Goal: Task Accomplishment & Management: Complete application form

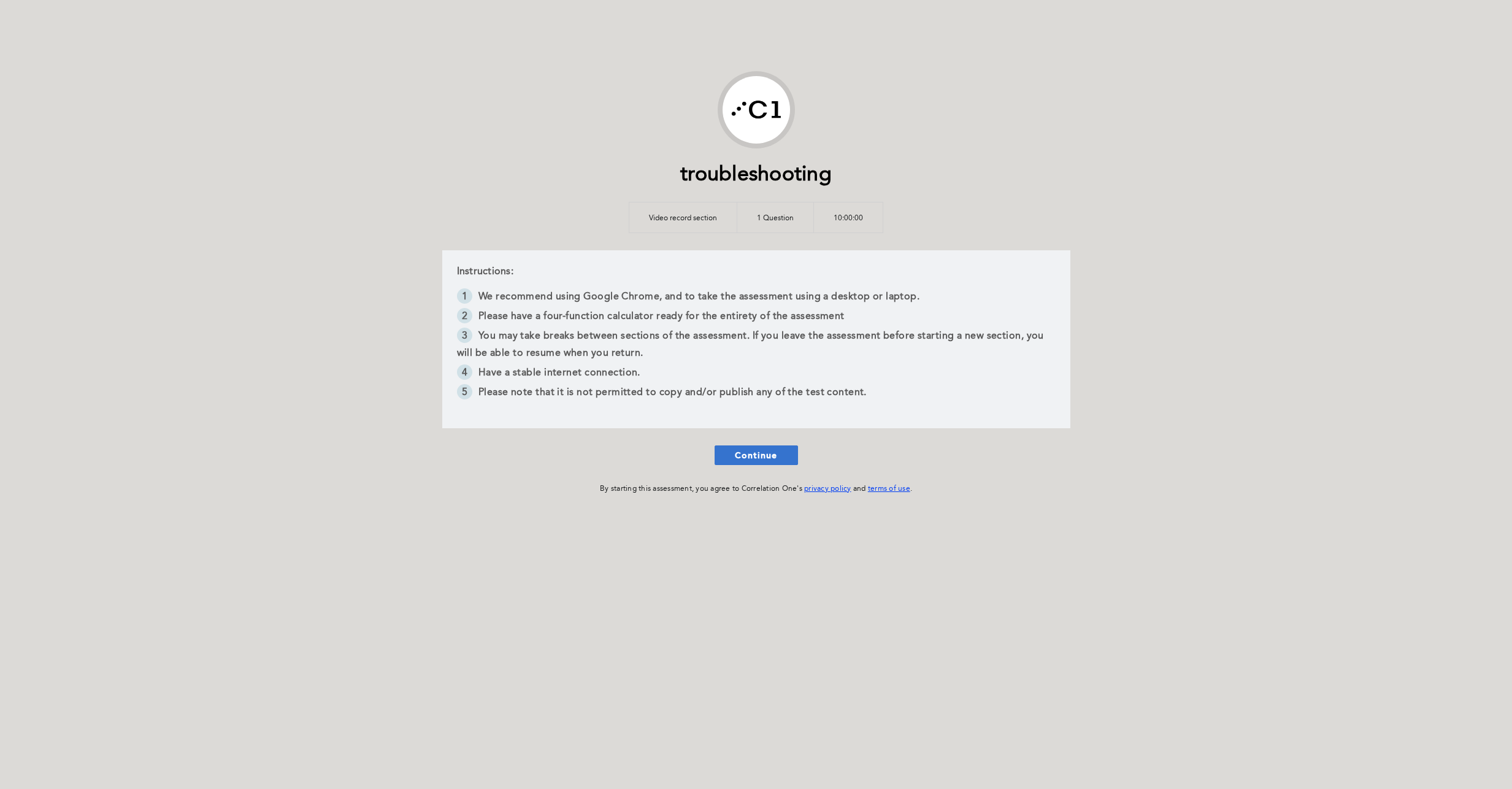
click at [594, 454] on span "Continue" at bounding box center [756, 455] width 43 height 12
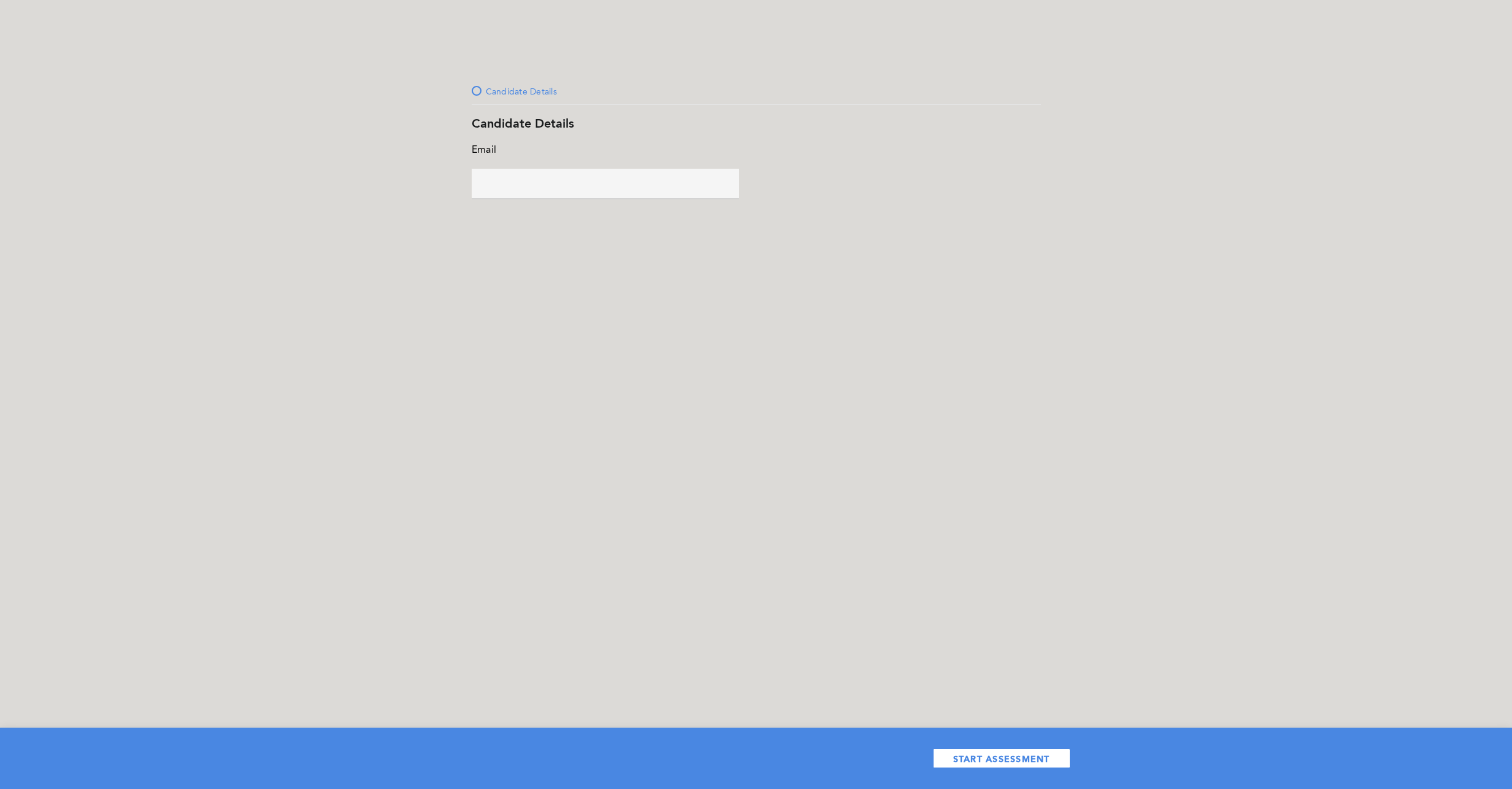
click at [528, 195] on input "text" at bounding box center [605, 184] width 267 height 30
type input "j.caballero@correlation-one.com"
click at [594, 456] on span "START ASSESSMENT" at bounding box center [1002, 759] width 97 height 12
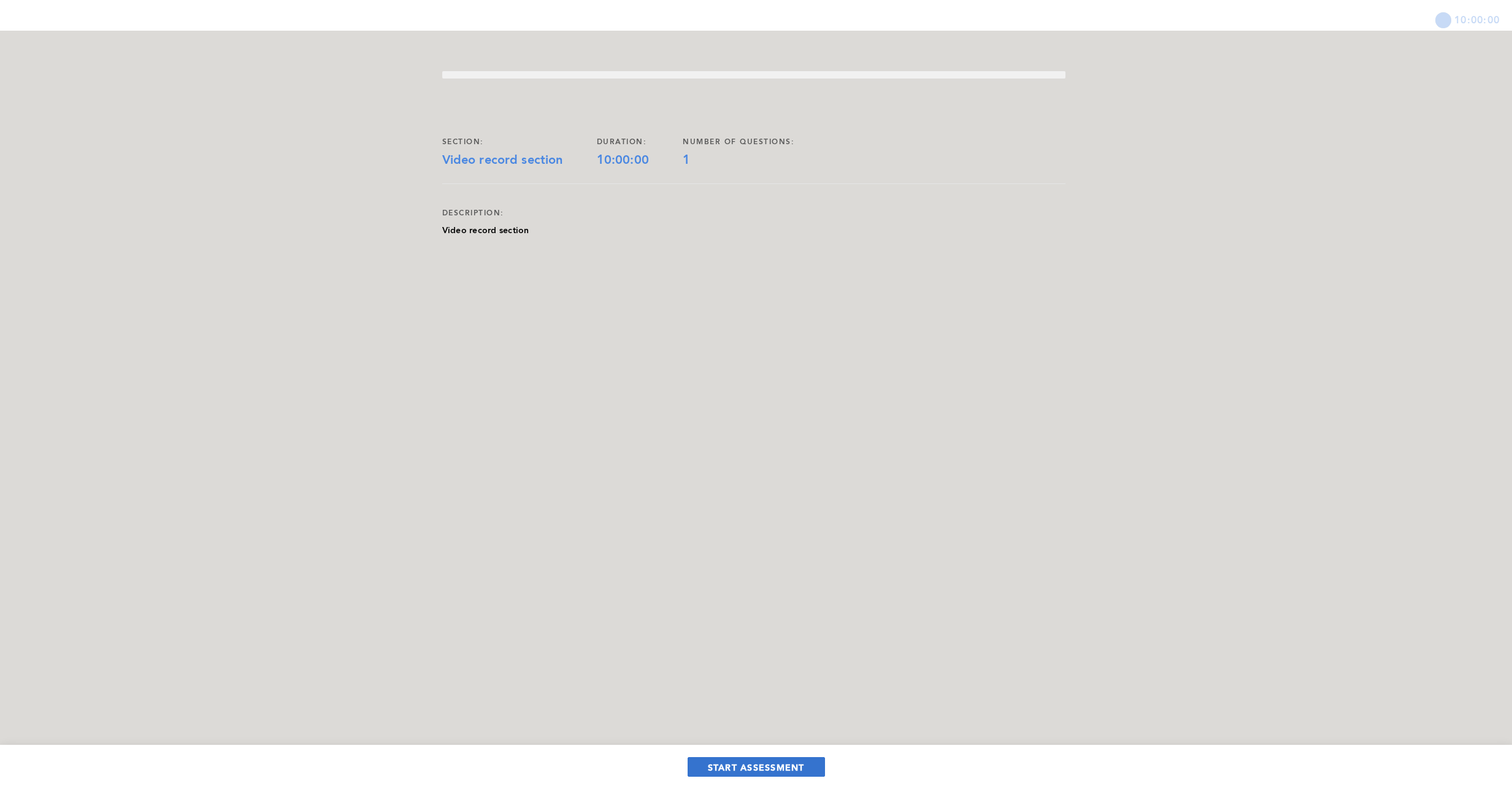
click at [594, 456] on span "START ASSESSMENT" at bounding box center [756, 767] width 97 height 12
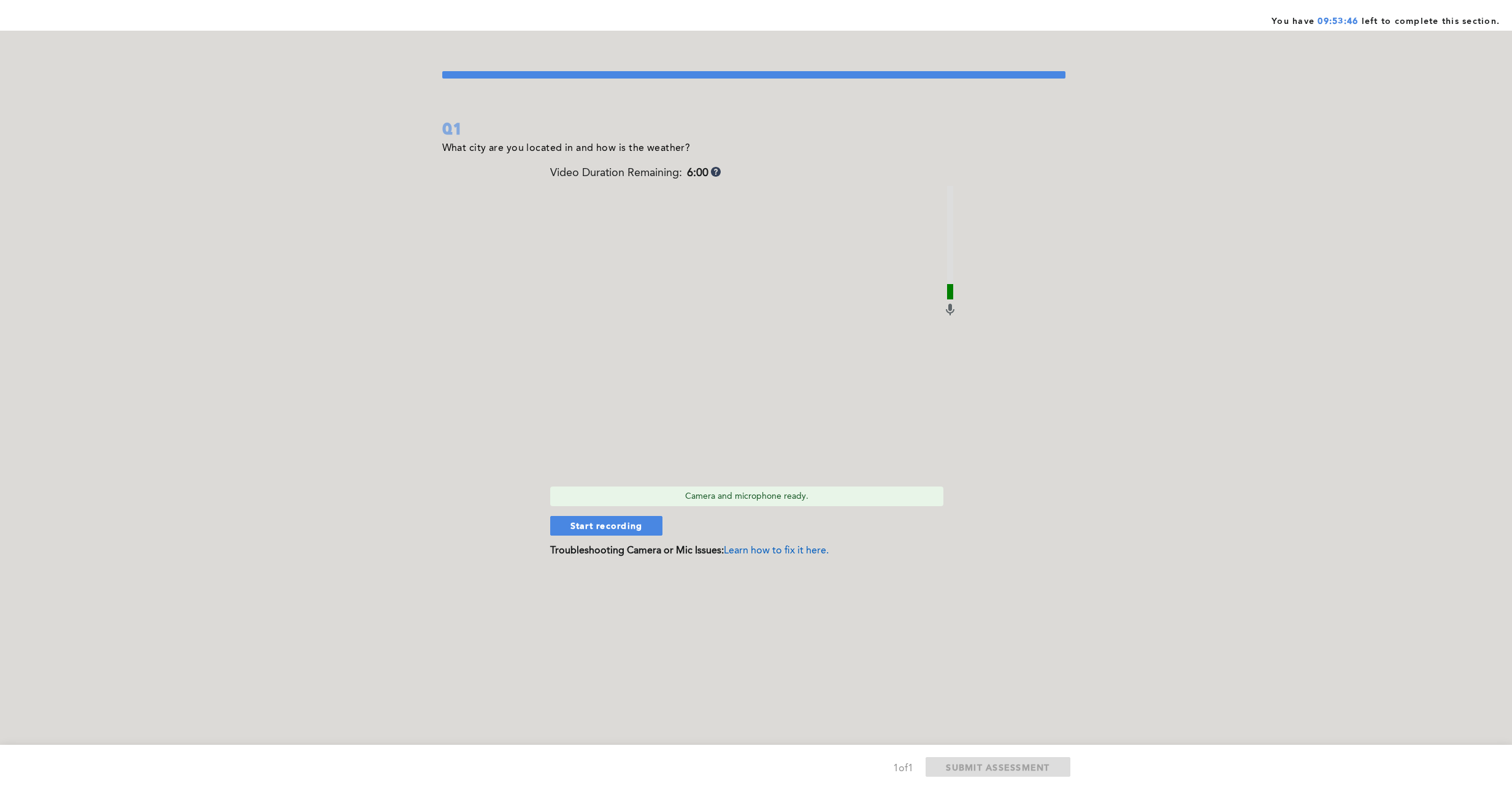
drag, startPoint x: 771, startPoint y: 349, endPoint x: 693, endPoint y: 318, distance: 83.9
click at [594, 318] on video at bounding box center [746, 333] width 393 height 294
click at [847, 358] on video at bounding box center [746, 333] width 393 height 294
drag, startPoint x: 708, startPoint y: 359, endPoint x: 641, endPoint y: 375, distance: 68.9
click at [642, 374] on video at bounding box center [746, 333] width 393 height 294
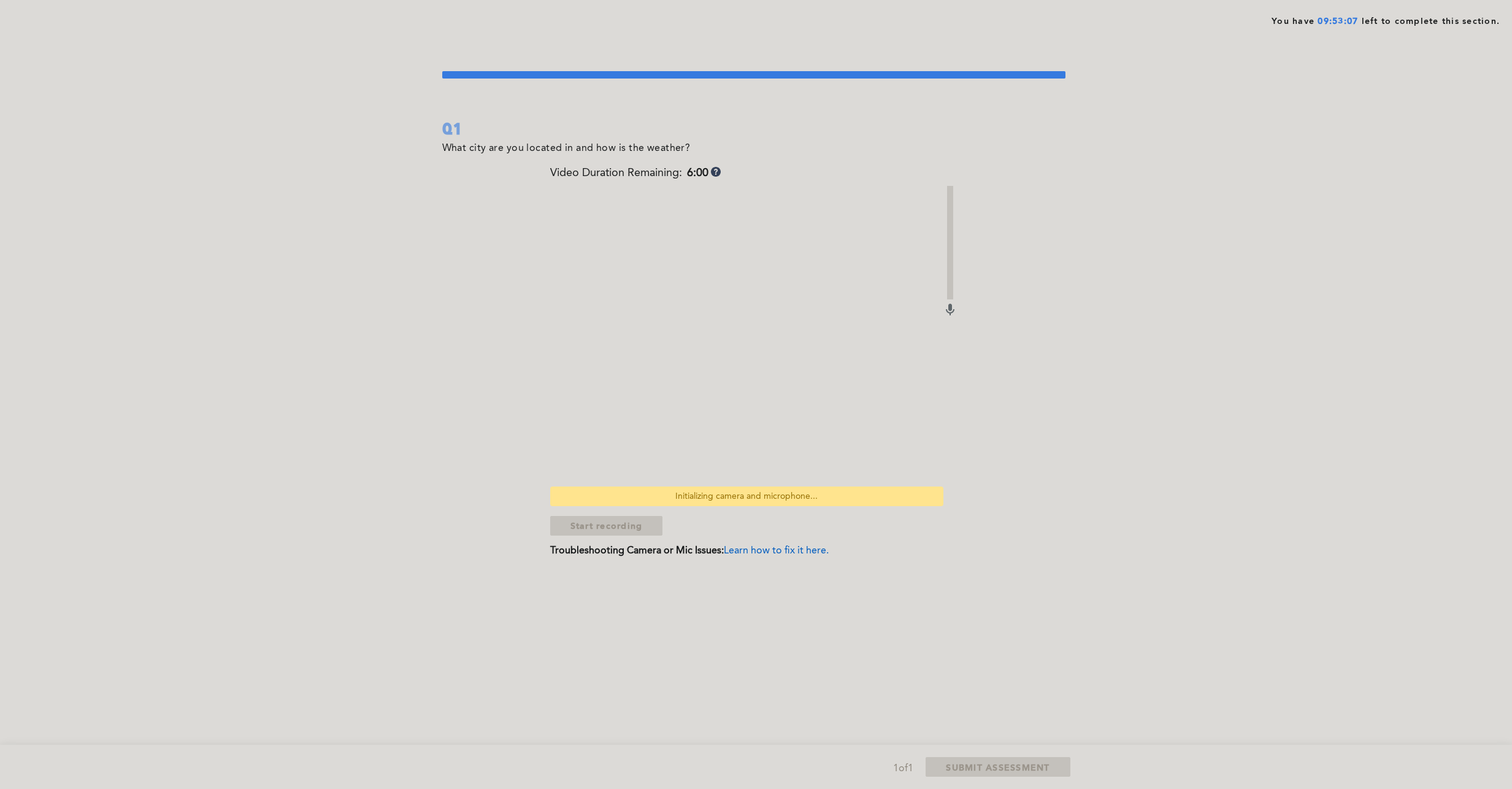
drag, startPoint x: 778, startPoint y: 250, endPoint x: 761, endPoint y: 254, distance: 17.5
click at [762, 254] on video at bounding box center [746, 333] width 393 height 294
drag, startPoint x: 714, startPoint y: 238, endPoint x: 747, endPoint y: 210, distance: 43.3
click at [709, 237] on video at bounding box center [746, 333] width 393 height 294
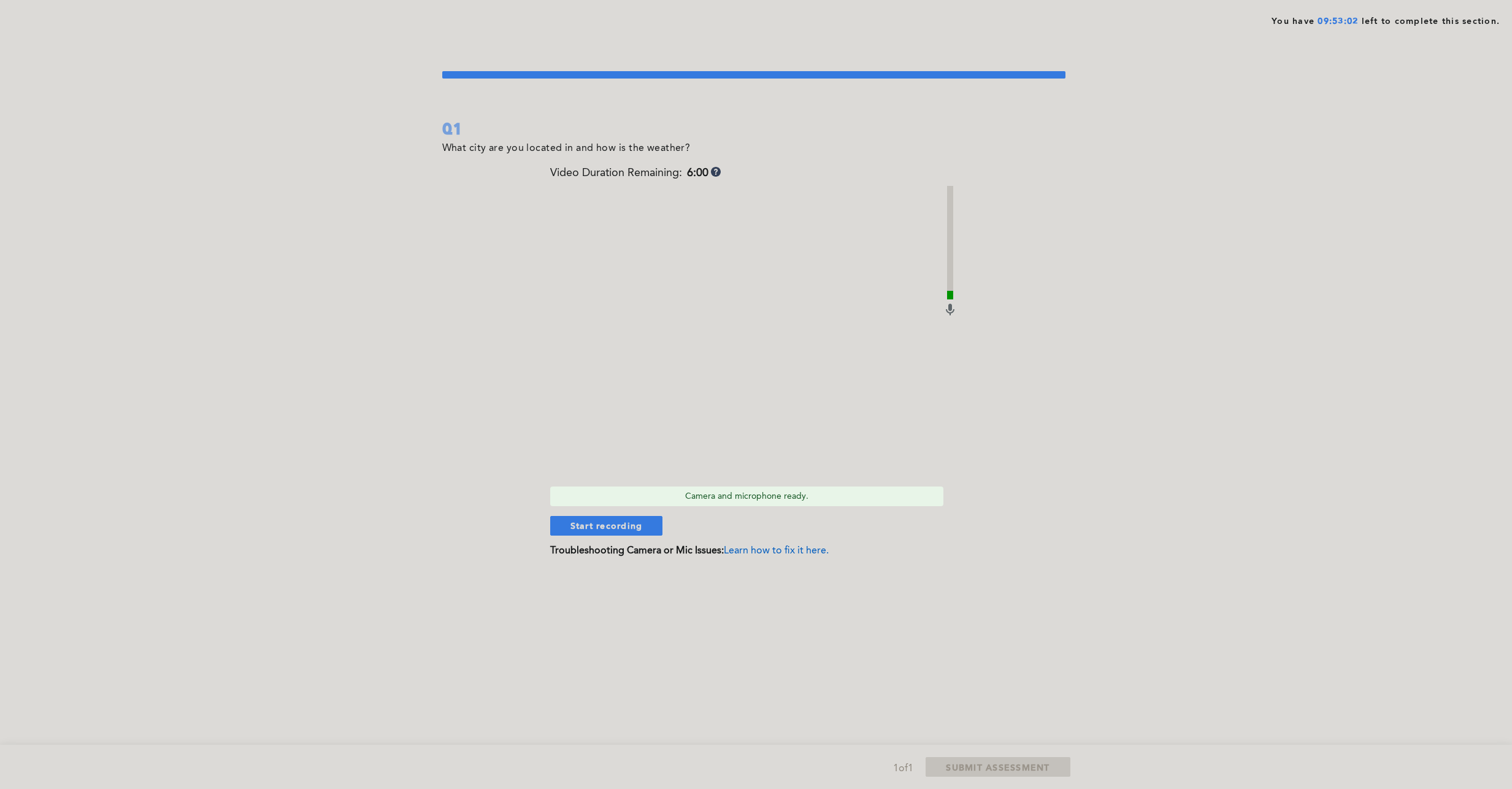
click at [751, 330] on video at bounding box center [746, 333] width 393 height 294
drag, startPoint x: 818, startPoint y: 310, endPoint x: 633, endPoint y: 312, distance: 185.0
click at [633, 312] on video at bounding box center [746, 333] width 393 height 294
drag, startPoint x: 708, startPoint y: 316, endPoint x: 815, endPoint y: 312, distance: 107.1
click at [818, 314] on video at bounding box center [746, 333] width 393 height 294
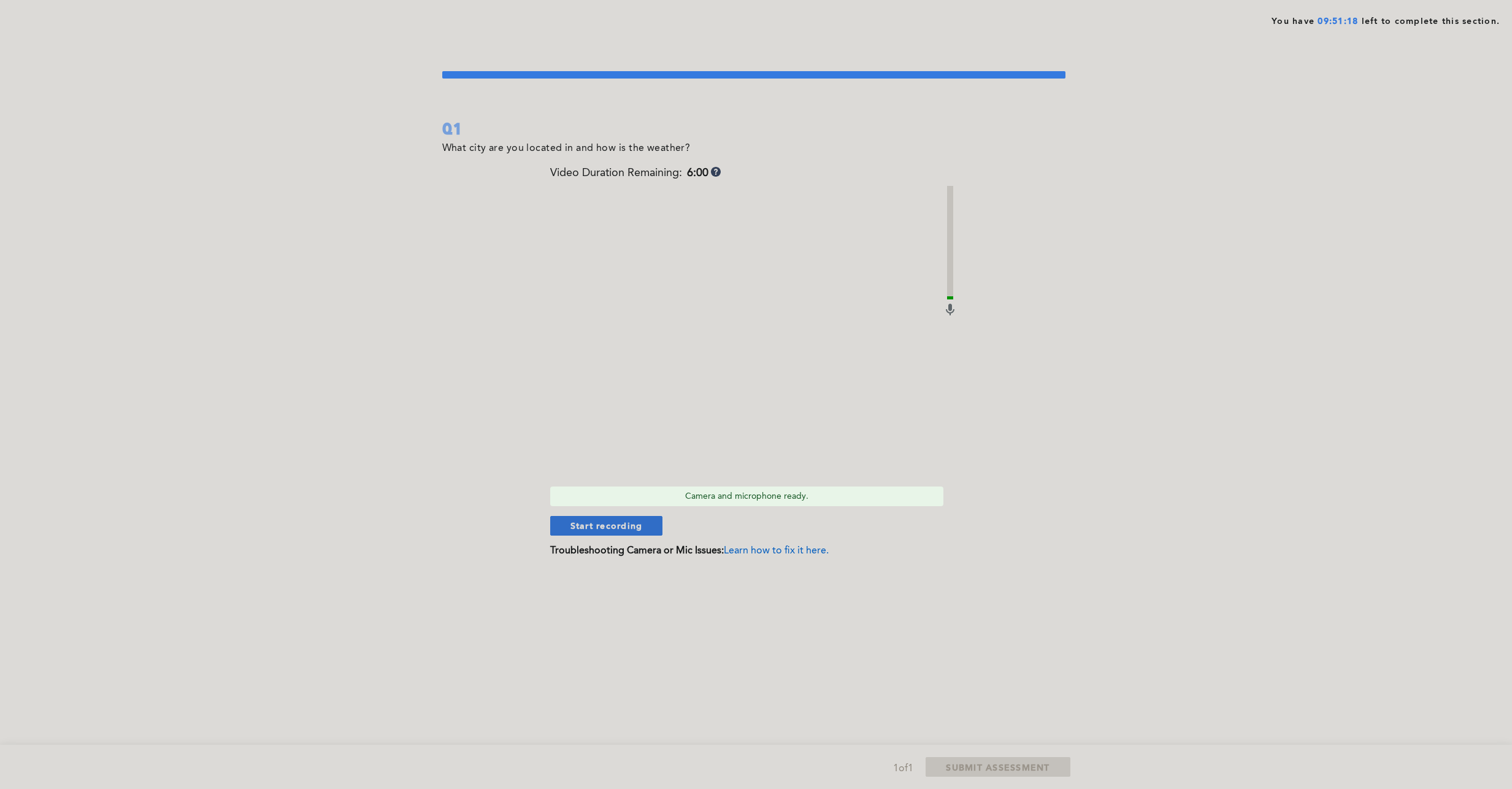
click at [613, 520] on span "Start recording" at bounding box center [607, 526] width 73 height 12
click at [579, 523] on span "Stop recording" at bounding box center [606, 526] width 72 height 12
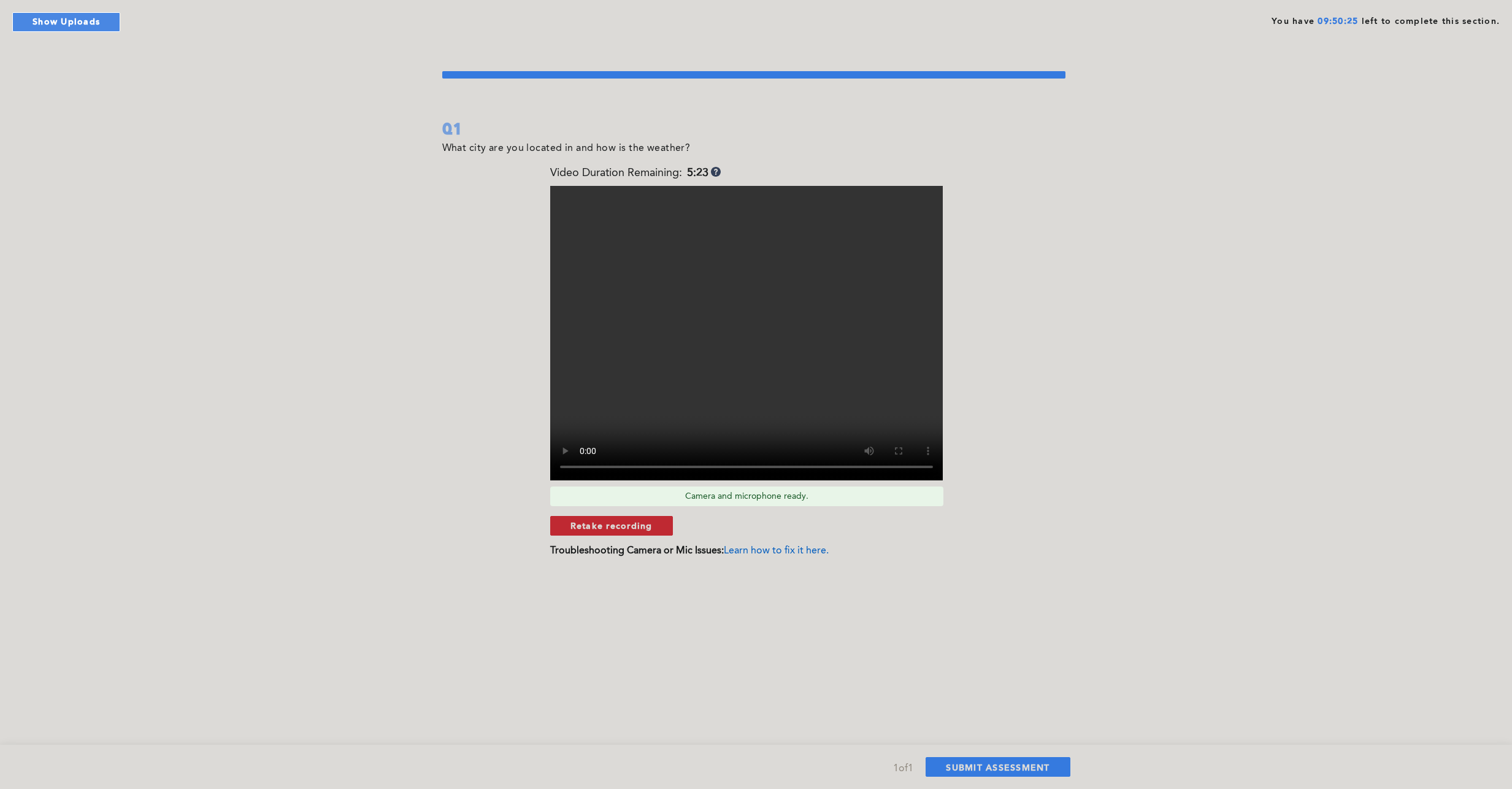
click at [619, 524] on span "Retake recording" at bounding box center [611, 526] width 83 height 12
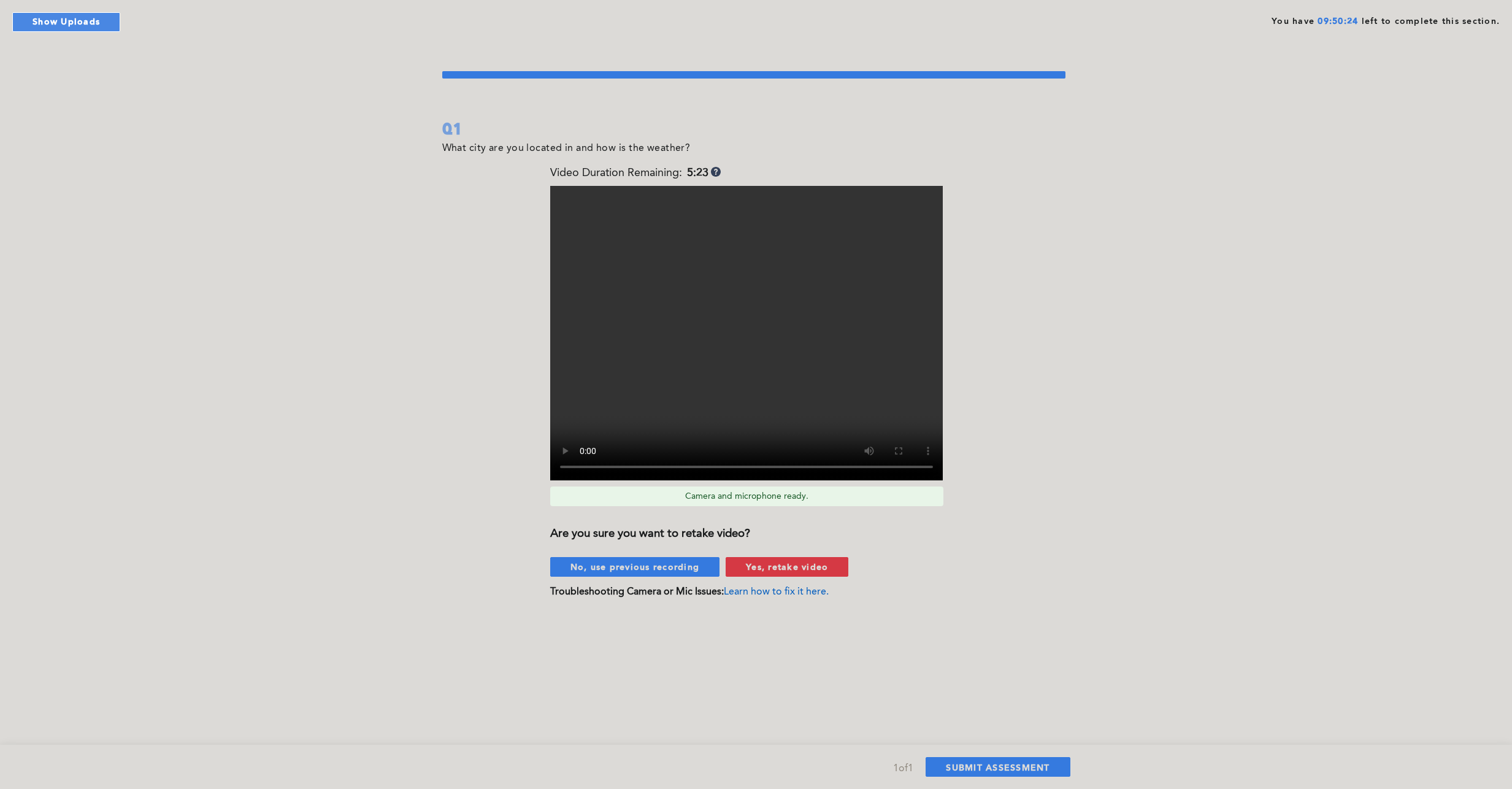
click at [793, 565] on span "Yes, retake video" at bounding box center [787, 566] width 83 height 12
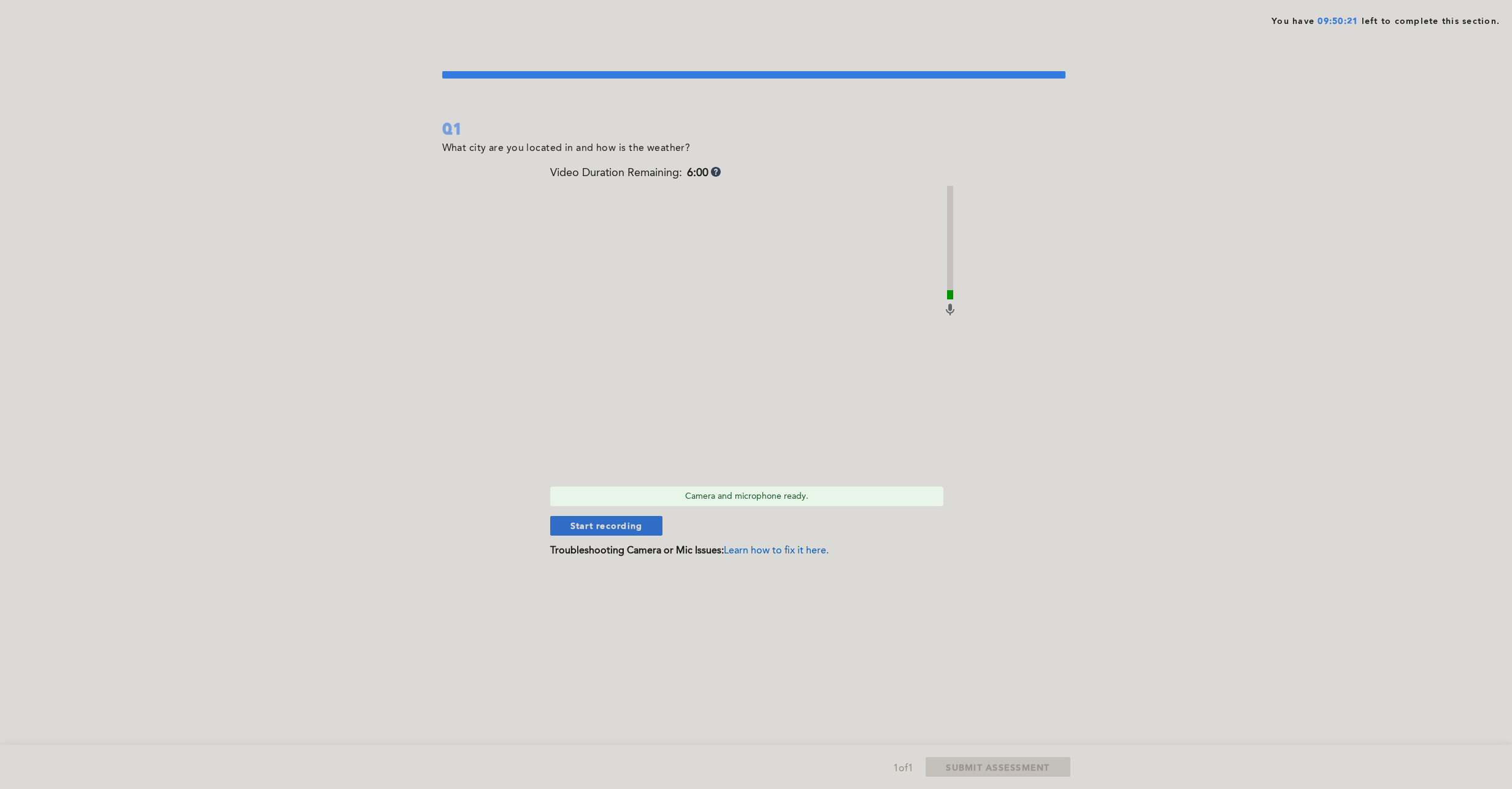
click at [595, 523] on span "Start recording" at bounding box center [607, 526] width 73 height 12
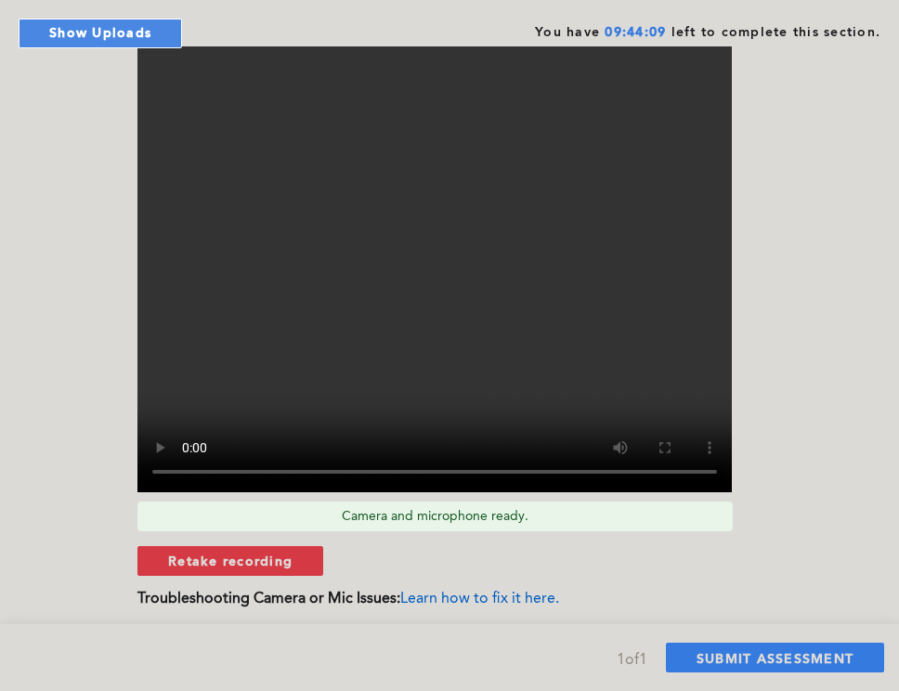
scroll to position [279, 0]
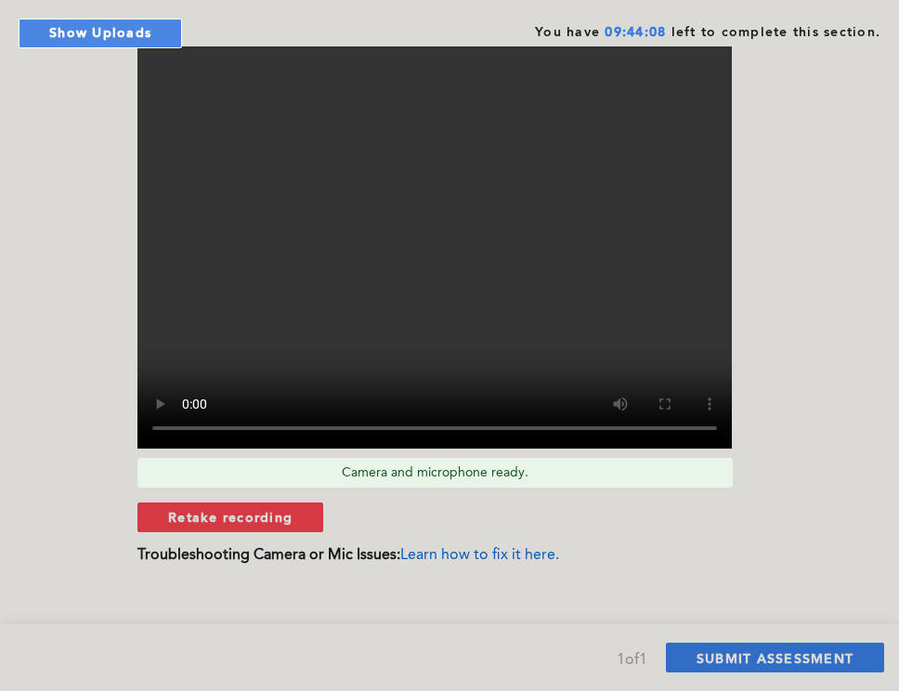
click at [750, 657] on span "SUBMIT ASSESSMENT" at bounding box center [775, 658] width 157 height 18
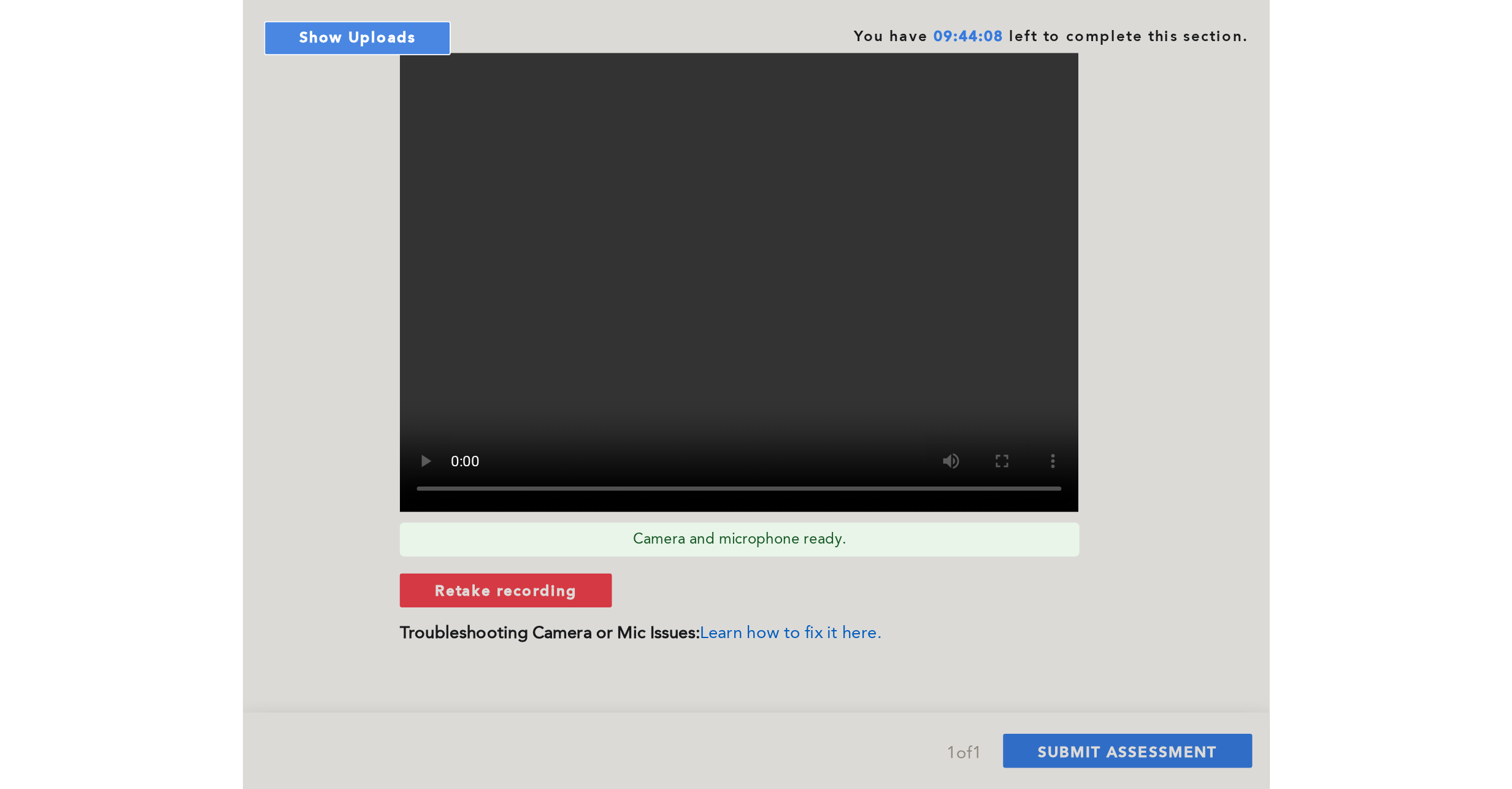
scroll to position [0, 0]
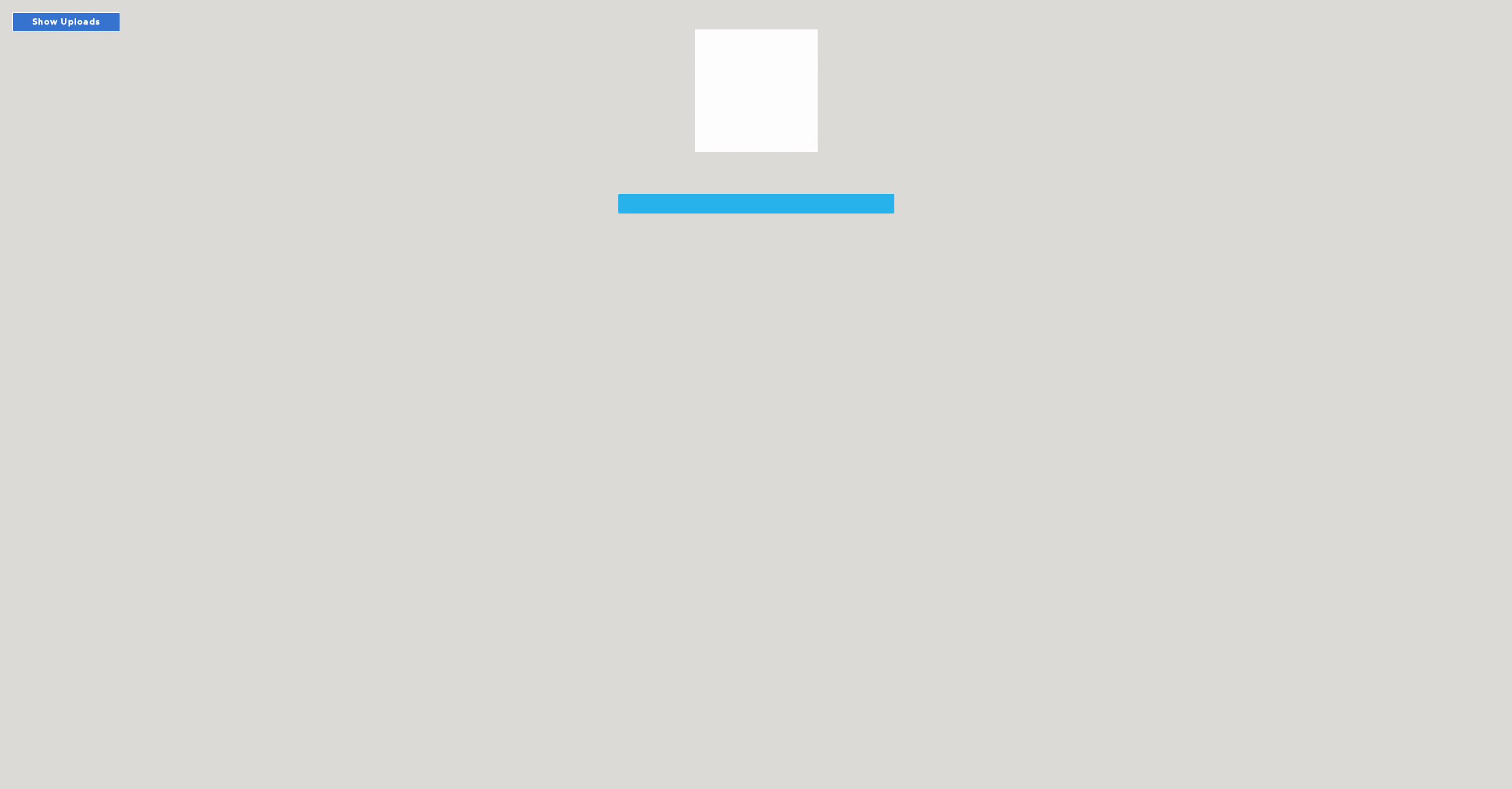
click at [96, 27] on button "Show Uploads" at bounding box center [67, 22] width 108 height 20
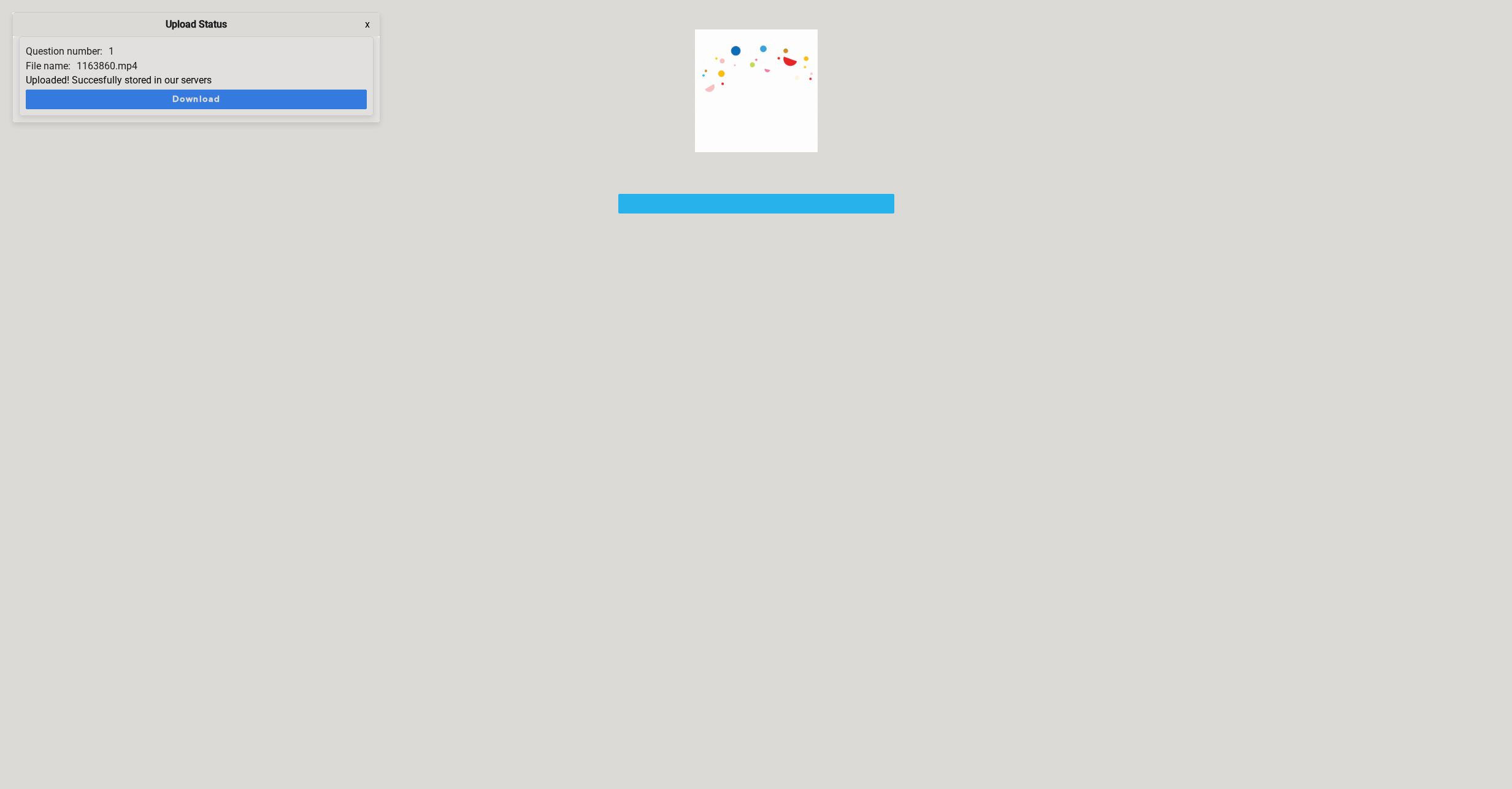
click at [758, 106] on img at bounding box center [757, 91] width 123 height 123
click at [394, 325] on div "Show Uploads Upload Status x Question number: 1 File name: 1163860.mp4 Uploaded…" at bounding box center [756, 394] width 1512 height 789
